Goal: Information Seeking & Learning: Learn about a topic

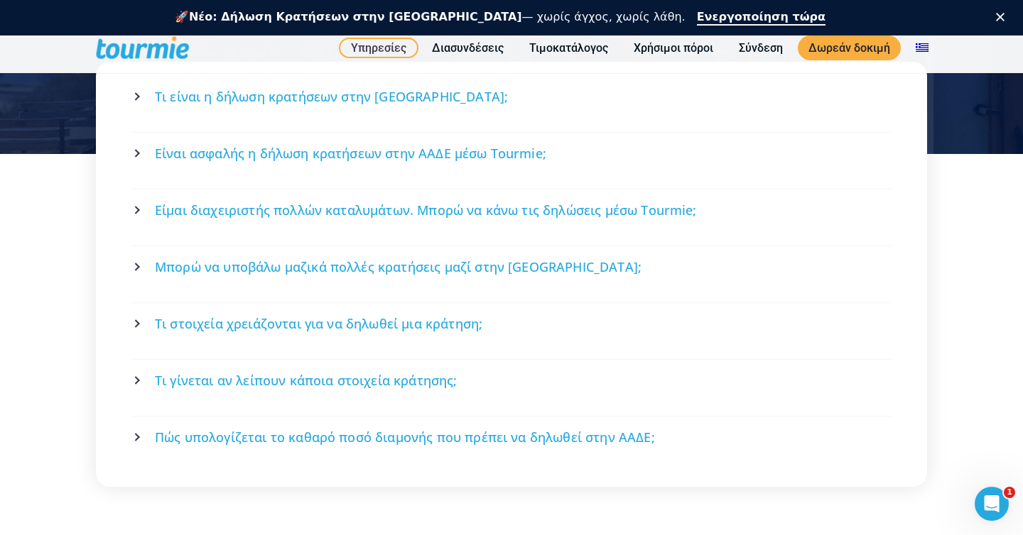
scroll to position [3293, 0]
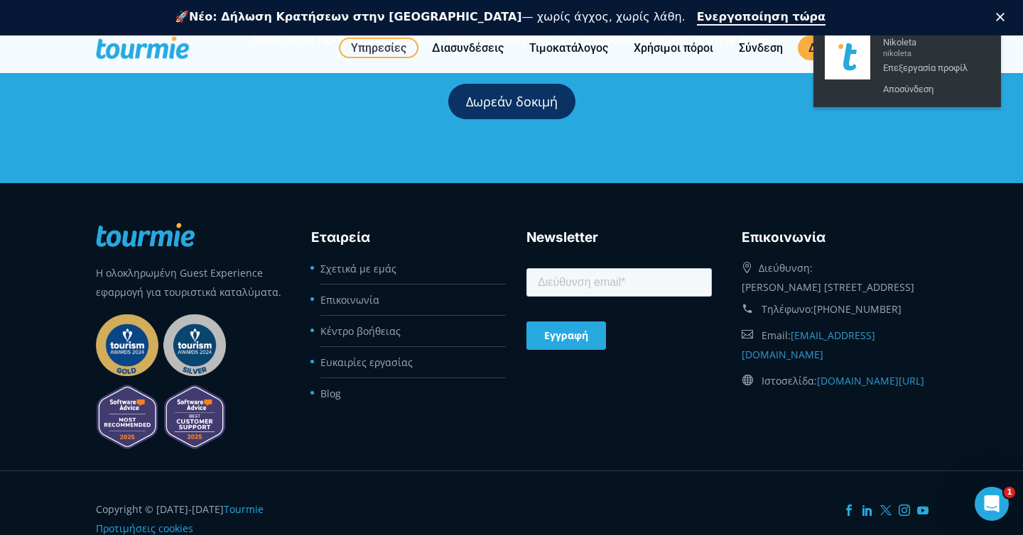
click at [800, 94] on div "Δωρεάν δοκιμή" at bounding box center [511, 101] width 1023 height 78
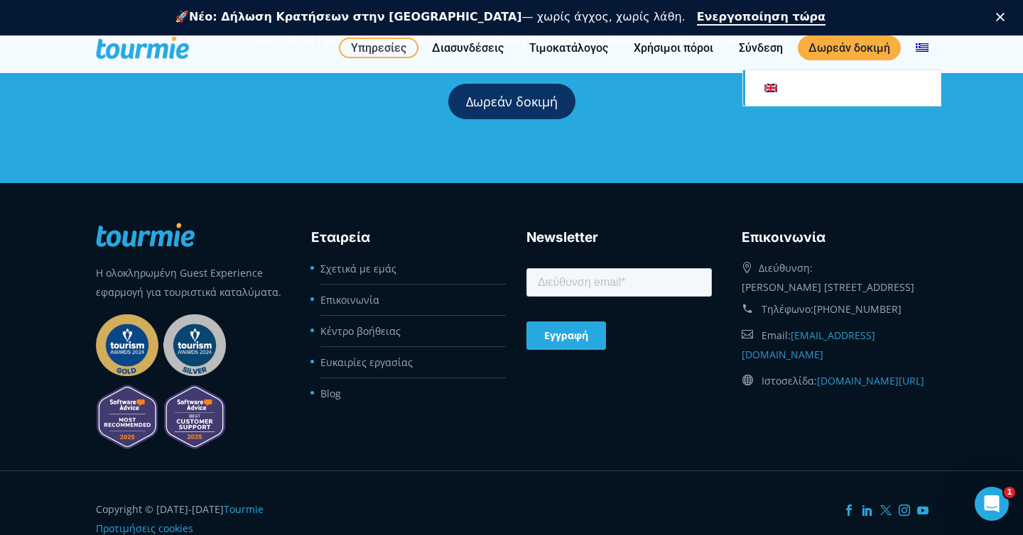
click at [865, 105] on link at bounding box center [841, 88] width 197 height 36
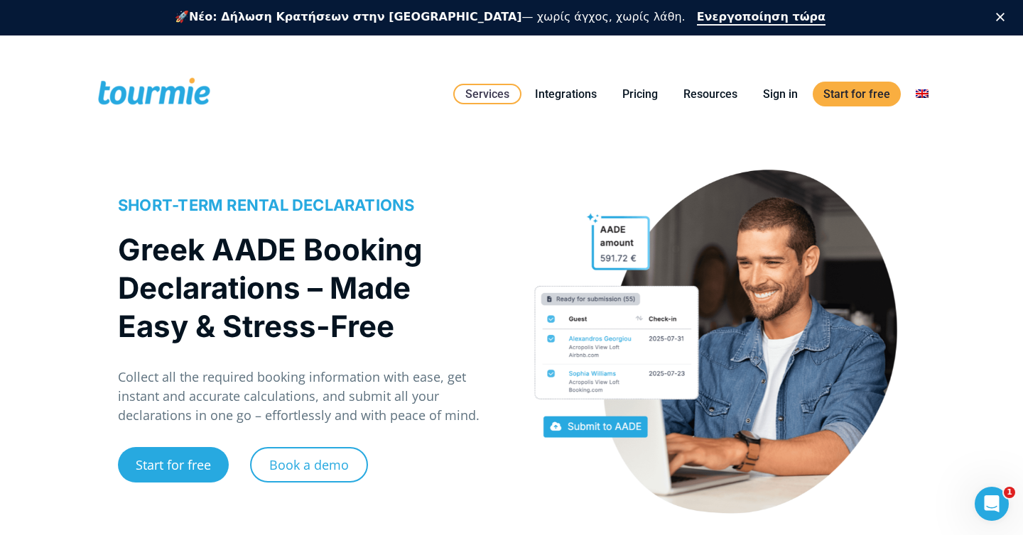
scroll to position [19, 0]
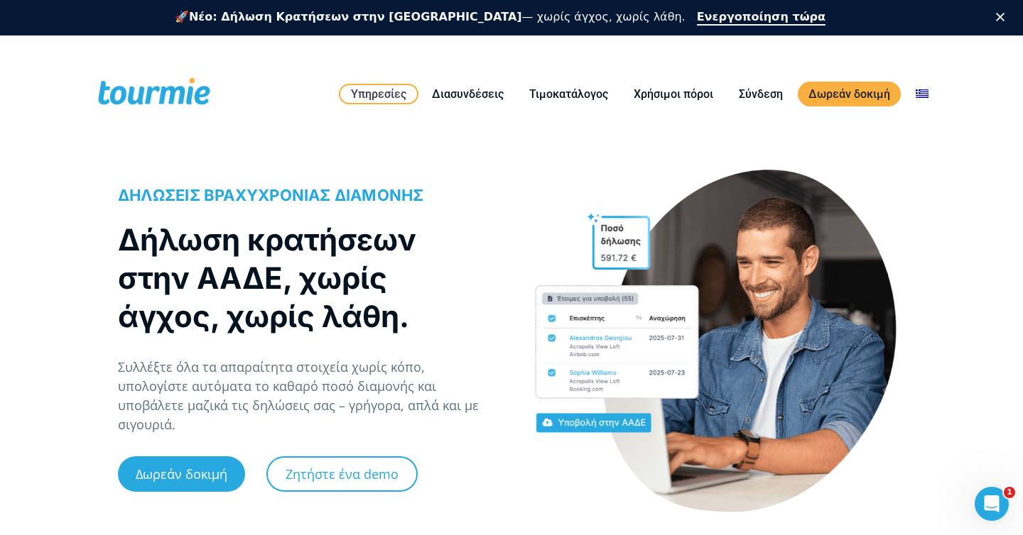
drag, startPoint x: 115, startPoint y: 191, endPoint x: 173, endPoint y: 323, distance: 144.1
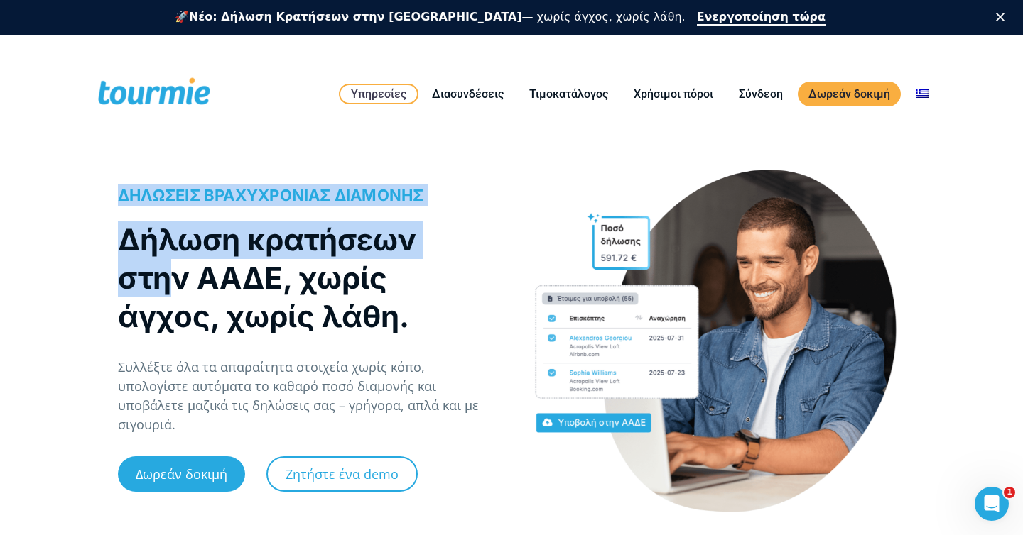
click at [163, 297] on div "ΔΗΛΩΣΕΙΣ ΒΡΑΧΥΧΡΟΝΙΑΣ ΔΙΑΜΟΝΗΣ Δήλωση κρατήσεων στην ΑΑΔΕ, χωρίς άγχος, χωρίς λ…" at bounding box center [307, 349] width 408 height 359
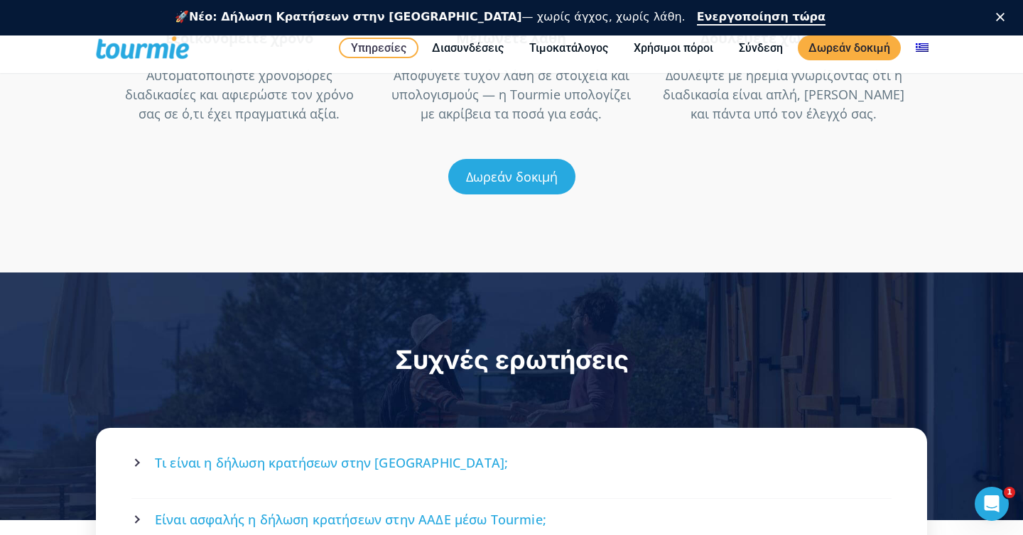
scroll to position [2221, 0]
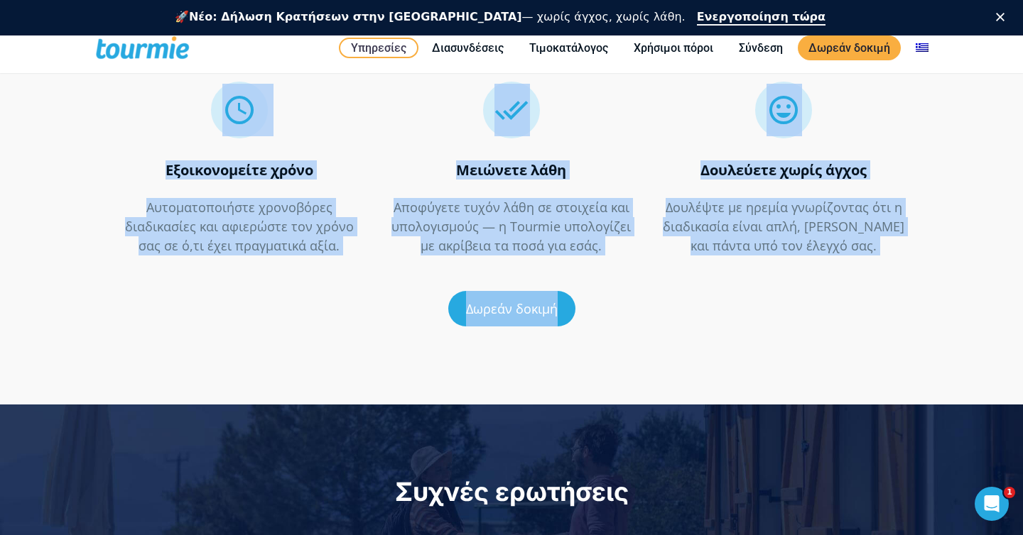
click at [604, 303] on div "Δωρεάν δοκιμή" at bounding box center [511, 309] width 787 height 78
copy div "ΔΗΛΩΣΕΙΣ ΒΡΑΧΥΧΡΟΝΙΑΣ ΔΙΑΜΟΝΗΣ Δήλωση κρατήσεων στην ΑΑΔΕ, χωρίς άγχος, χωρίς λ…"
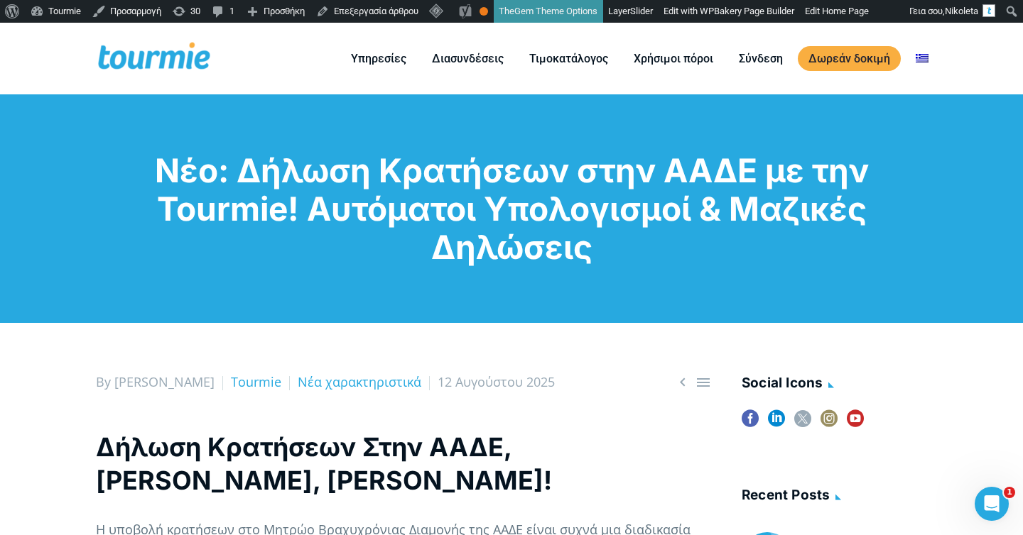
click at [636, 263] on h1 "Νέο: Δήλωση Κρατήσεων στην ΑΑΔΕ με την Tourmie! Αυτόματοι Υπολογισμοί & Μαζικές…" at bounding box center [511, 208] width 831 height 115
drag, startPoint x: 635, startPoint y: 249, endPoint x: 626, endPoint y: 102, distance: 146.5
click at [626, 105] on div "Νέο: Δήλωση Κρατήσεων στην ΑΑΔΕ με την Tourmie! Αυτόματοι Υπολογισμοί & Μαζικές…" at bounding box center [511, 208] width 1023 height 229
click at [626, 214] on h1 "Νέο: Δήλωση Κρατήσεων στην ΑΑΔΕ με την Tourmie! Αυτόματοι Υπολογισμοί & Μαζικές…" at bounding box center [511, 208] width 831 height 115
click at [589, 240] on h1 "Νέο: Δήλωση Κρατήσεων στην ΑΑΔΕ με την Tourmie! Αυτόματοι Υπολογισμοί & Μαζικές…" at bounding box center [511, 208] width 831 height 115
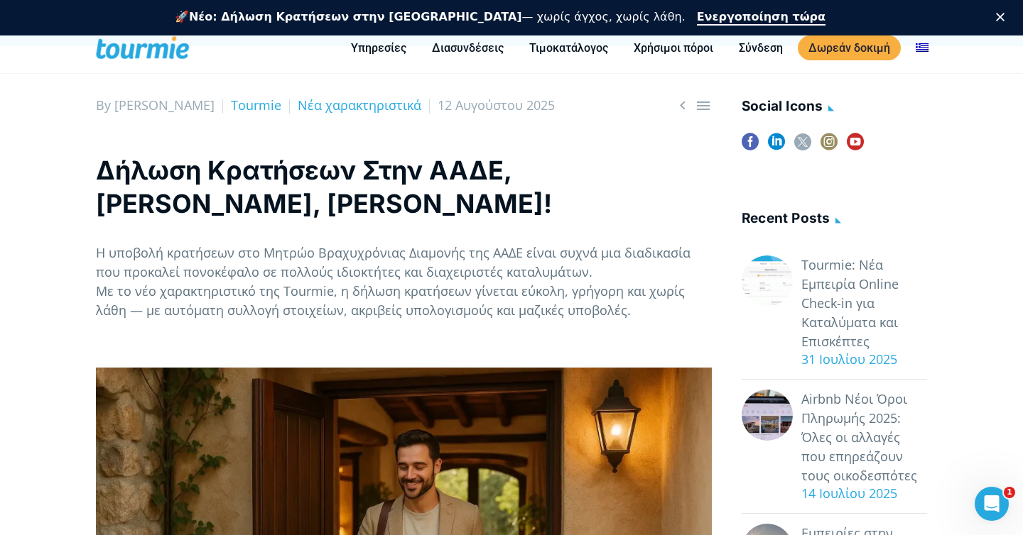
scroll to position [327, 0]
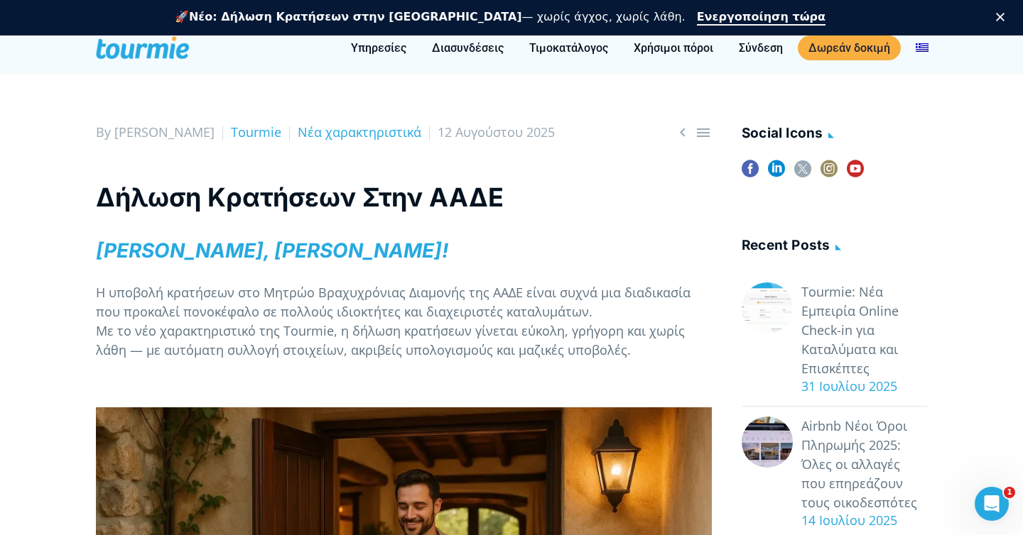
scroll to position [243, 0]
